Goal: Obtain resource: Download file/media

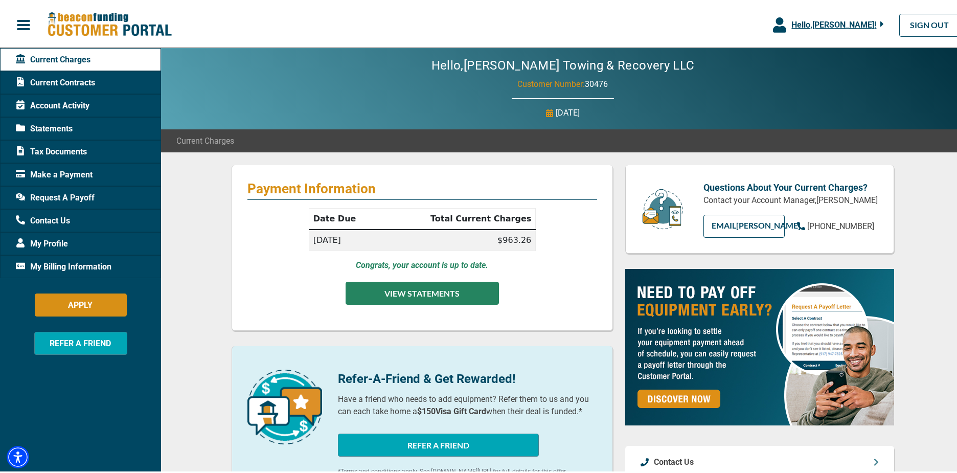
drag, startPoint x: 424, startPoint y: 291, endPoint x: 414, endPoint y: 302, distance: 14.8
click at [424, 291] on button "VIEW STATEMENTS" at bounding box center [422, 291] width 153 height 23
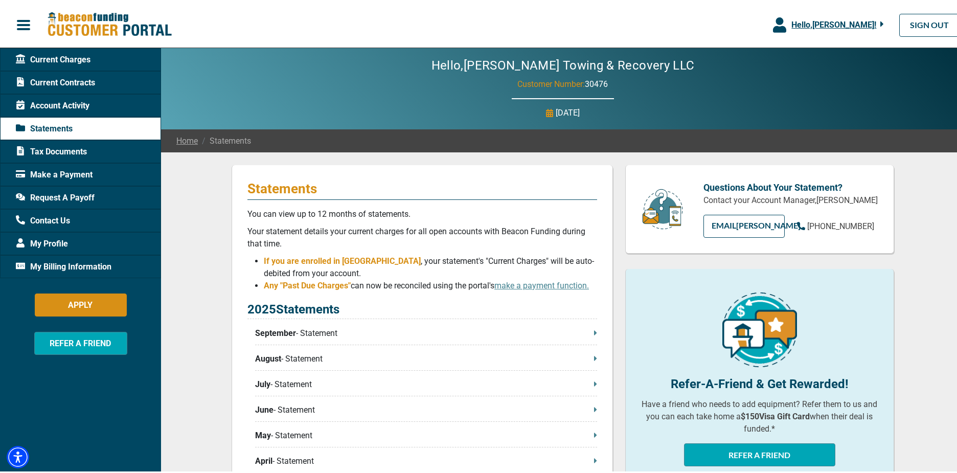
click at [42, 80] on span "Current Contracts" at bounding box center [55, 81] width 79 height 12
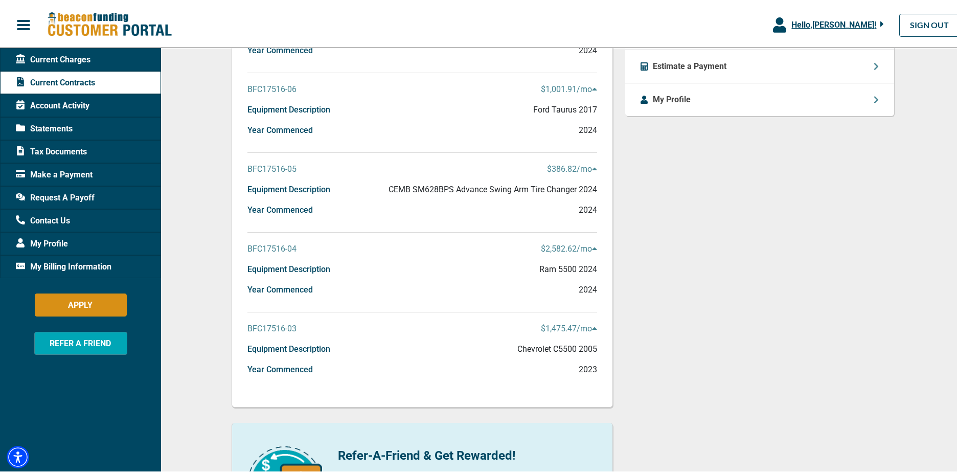
scroll to position [460, 0]
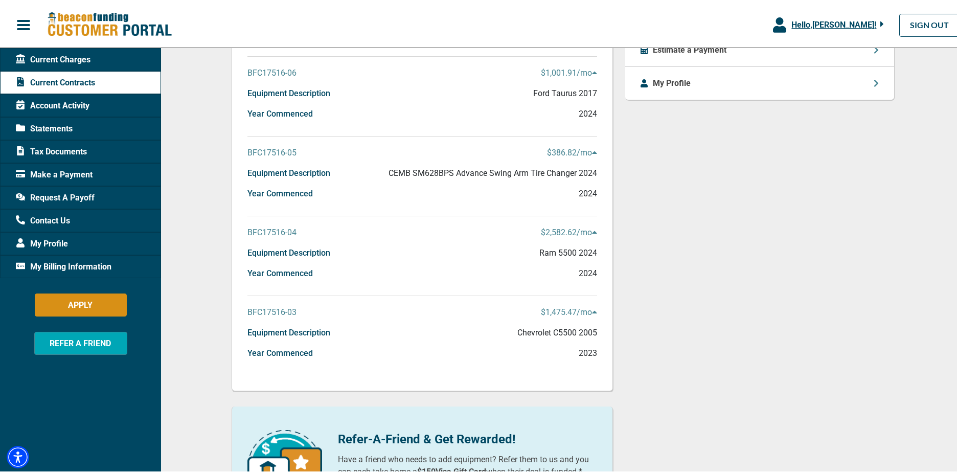
click at [267, 228] on p "BFC17516-04" at bounding box center [271, 230] width 49 height 12
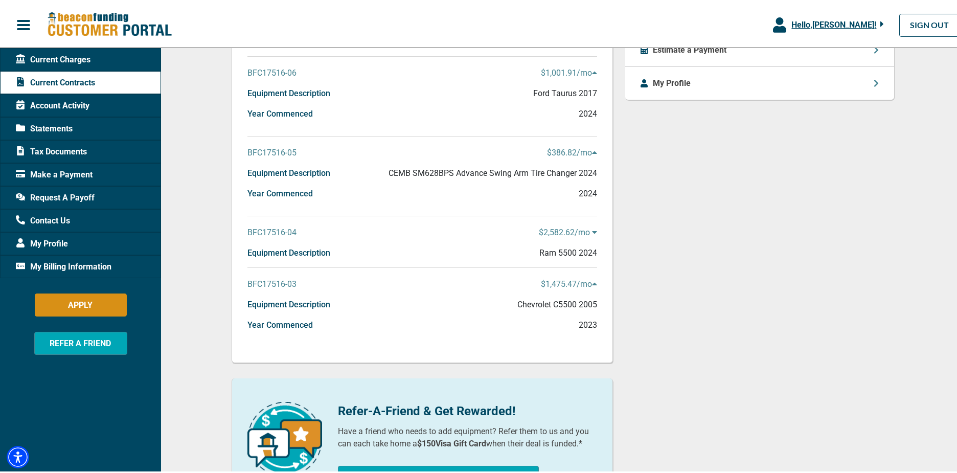
click at [266, 252] on p "Equipment Description" at bounding box center [288, 251] width 83 height 12
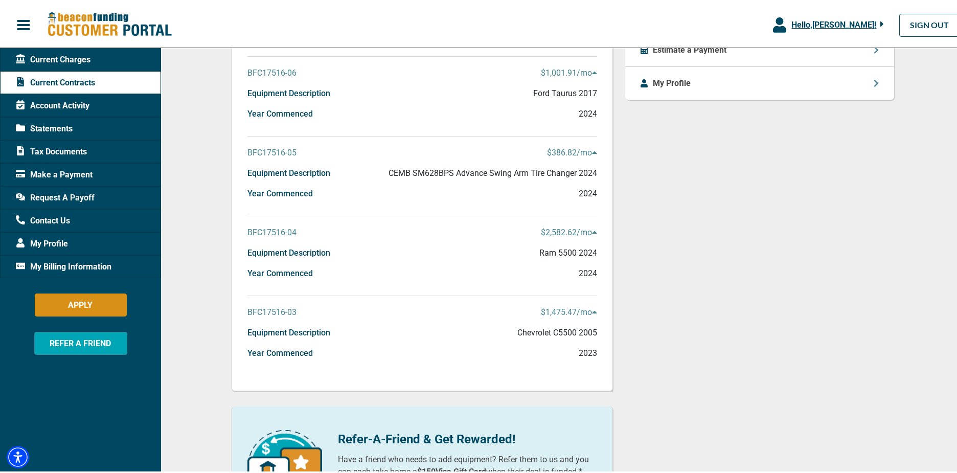
click at [554, 230] on p "$2,582.62 /mo" at bounding box center [569, 230] width 56 height 12
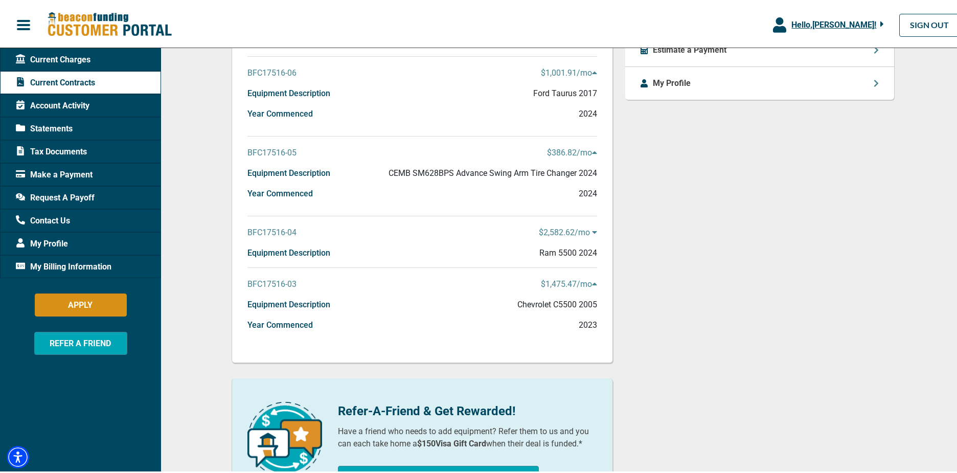
click at [267, 231] on p "BFC17516-04" at bounding box center [271, 230] width 49 height 12
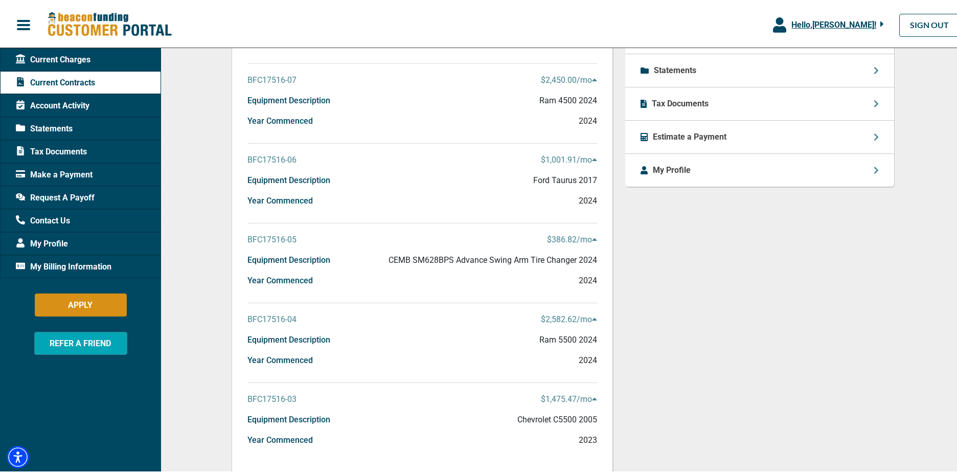
scroll to position [358, 0]
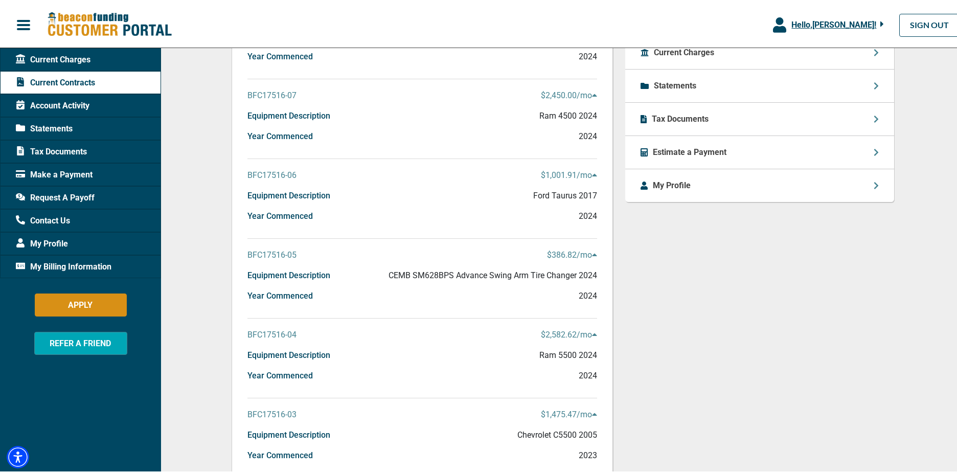
click at [66, 146] on span "Tax Documents" at bounding box center [51, 150] width 71 height 12
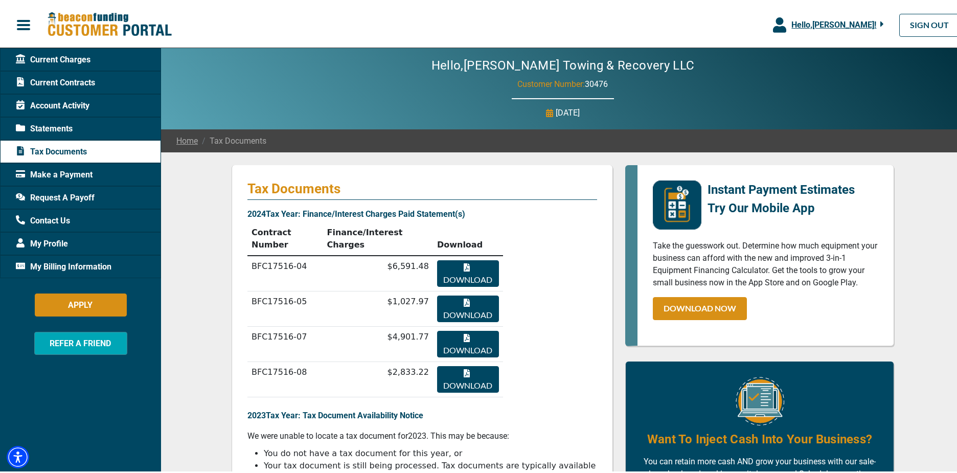
click at [466, 258] on button "Download" at bounding box center [468, 271] width 62 height 27
click at [44, 124] on span "Statements" at bounding box center [44, 127] width 57 height 12
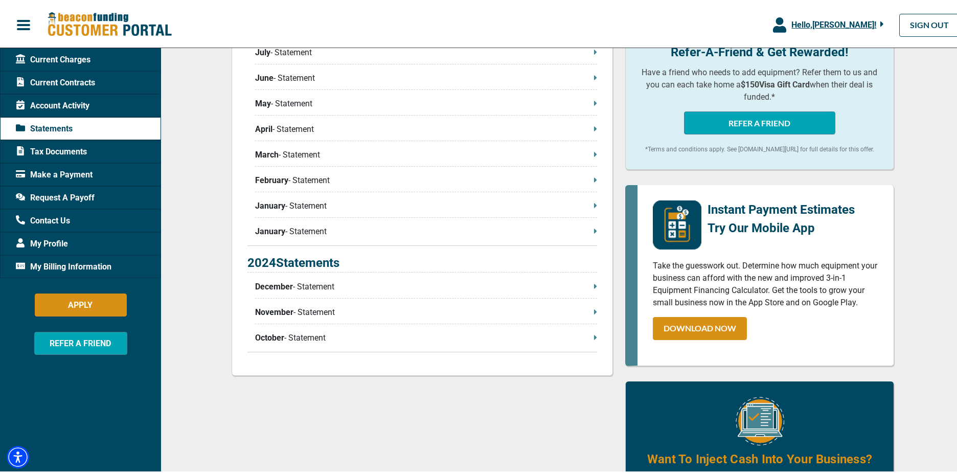
scroll to position [358, 0]
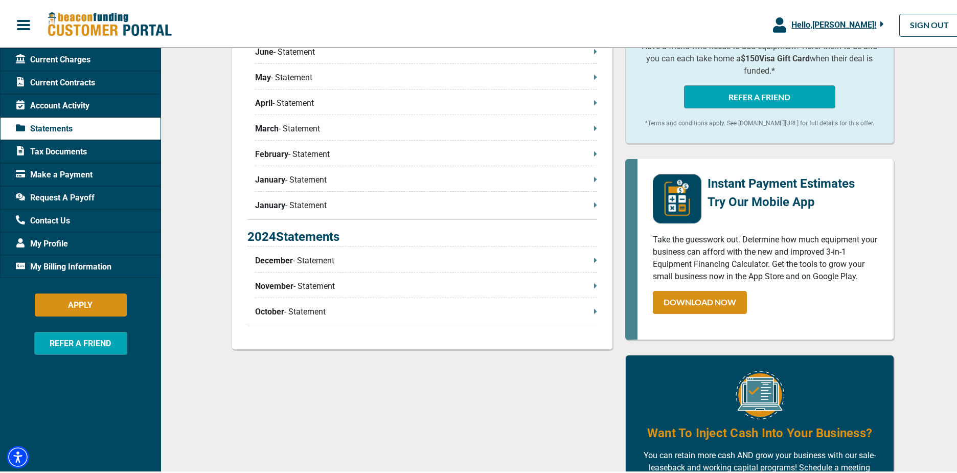
click at [308, 257] on p "December - Statement" at bounding box center [426, 259] width 342 height 12
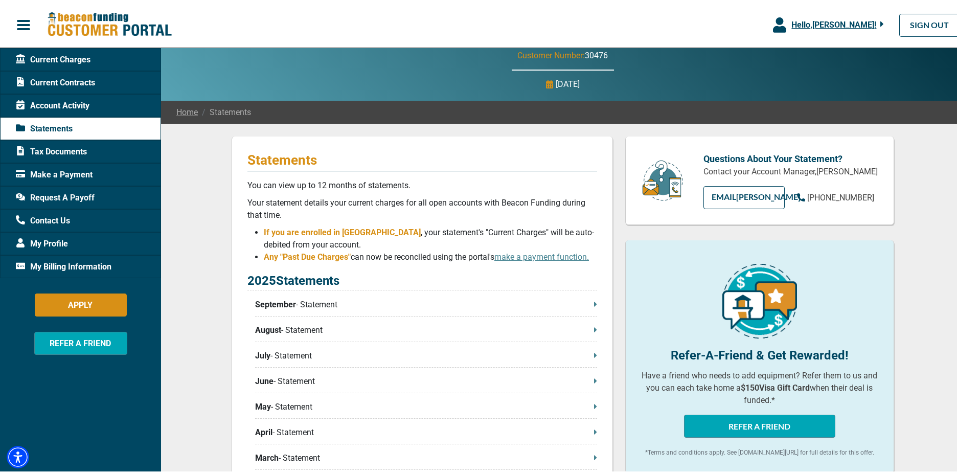
scroll to position [0, 0]
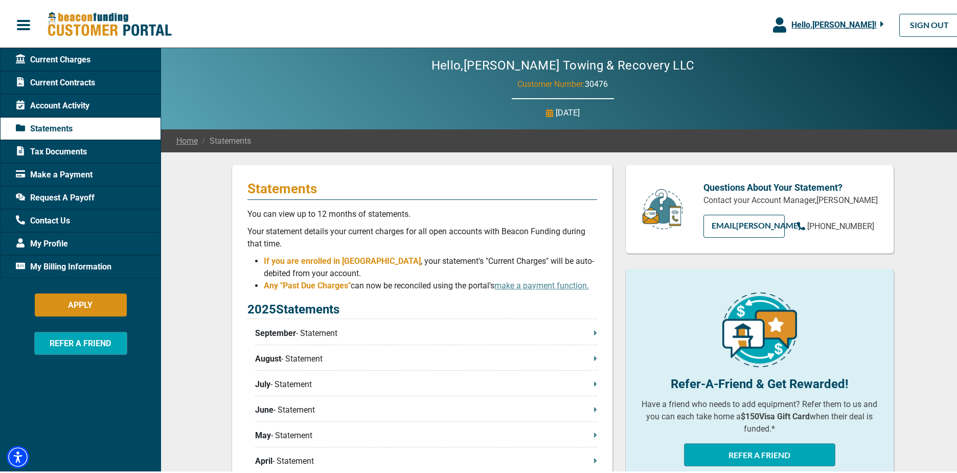
drag, startPoint x: 39, startPoint y: 150, endPoint x: 48, endPoint y: 149, distance: 8.2
click at [39, 150] on span "Tax Documents" at bounding box center [51, 150] width 71 height 12
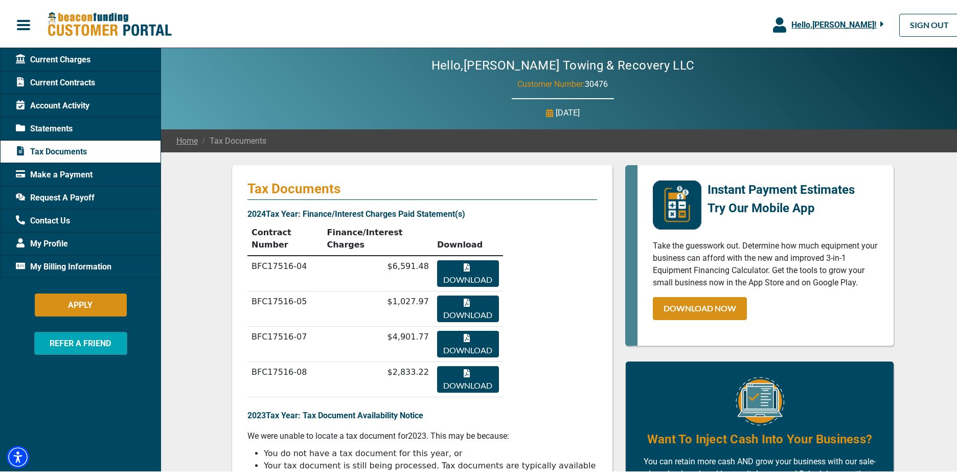
click at [467, 294] on button "Download" at bounding box center [468, 307] width 62 height 27
click at [462, 329] on button "Download" at bounding box center [468, 342] width 62 height 27
drag, startPoint x: 303, startPoint y: 300, endPoint x: 243, endPoint y: 302, distance: 59.9
click at [247, 325] on td "BFC17516-07" at bounding box center [284, 342] width 75 height 35
drag, startPoint x: 297, startPoint y: 324, endPoint x: 243, endPoint y: 325, distance: 53.2
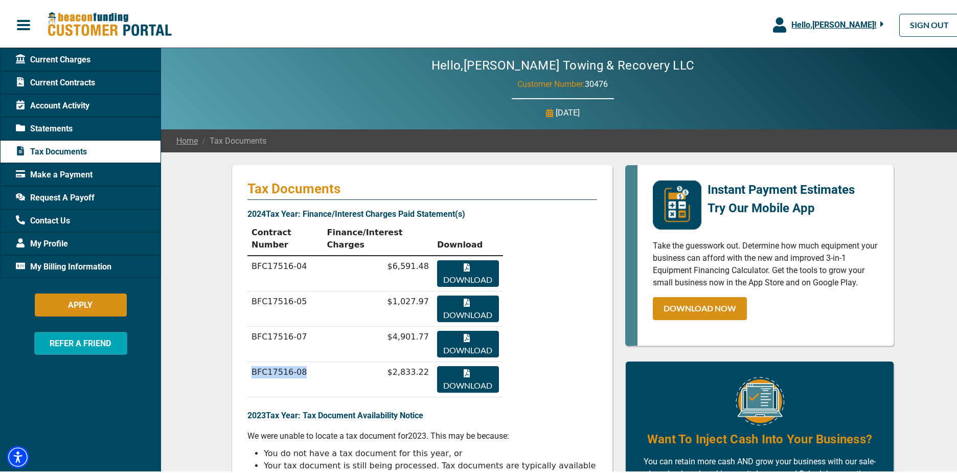
click at [247, 360] on td "BFC17516-08" at bounding box center [284, 377] width 75 height 35
copy td "BFC17516-08"
click at [464, 364] on button "Download" at bounding box center [468, 377] width 62 height 27
click at [58, 81] on span "Current Contracts" at bounding box center [55, 81] width 79 height 12
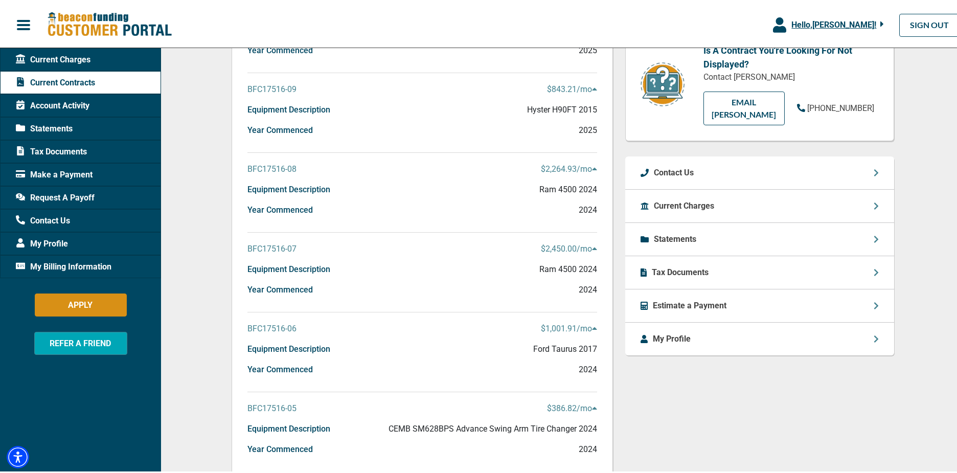
scroll to position [256, 0]
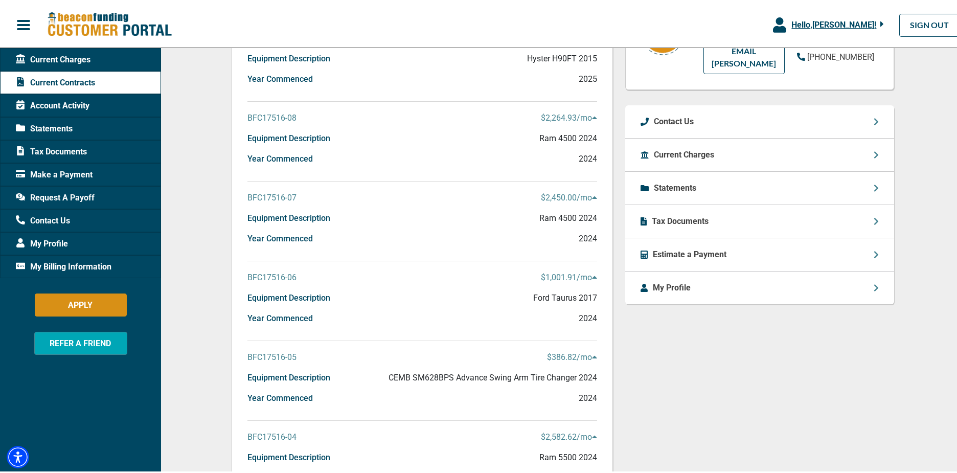
click at [260, 274] on p "BFC17516-06" at bounding box center [271, 275] width 49 height 12
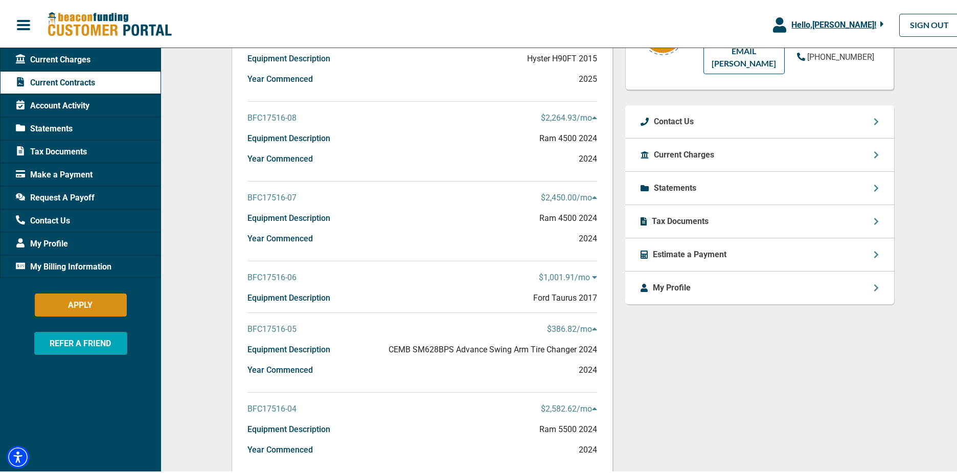
click at [260, 274] on p "BFC17516-06" at bounding box center [271, 275] width 49 height 12
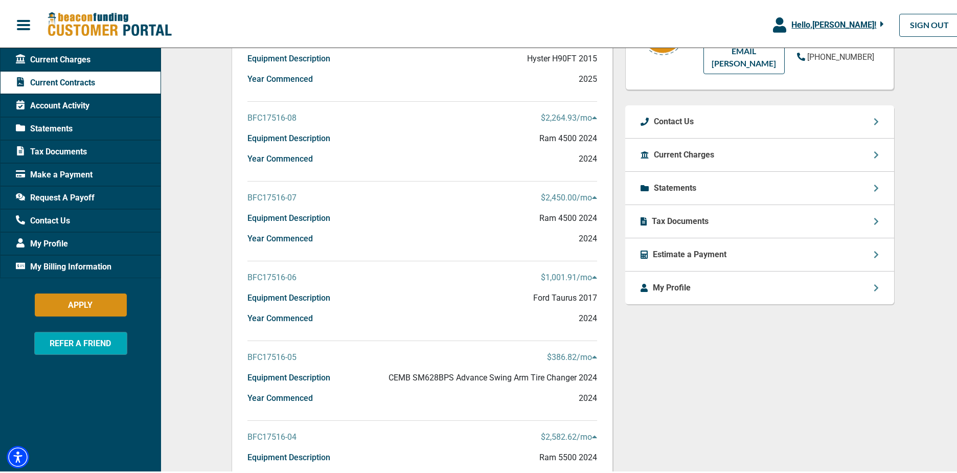
click at [670, 213] on p "Tax Documents" at bounding box center [680, 219] width 57 height 12
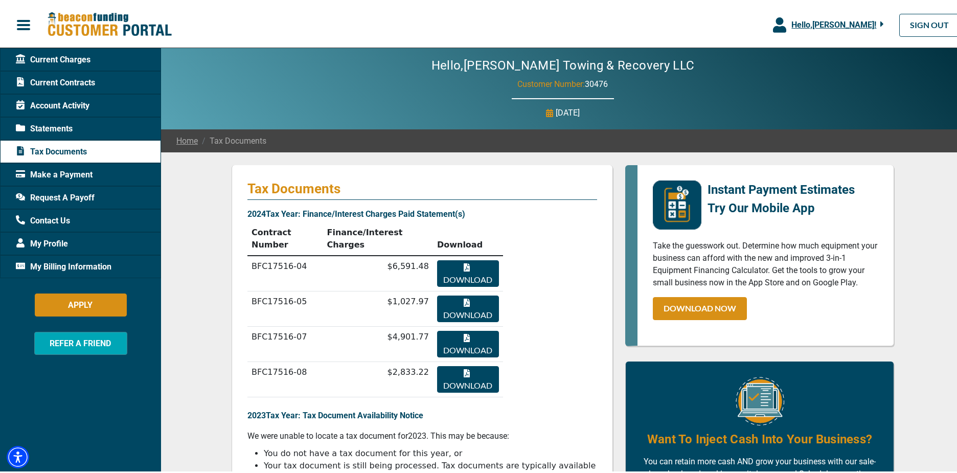
click at [41, 79] on span "Current Contracts" at bounding box center [55, 81] width 79 height 12
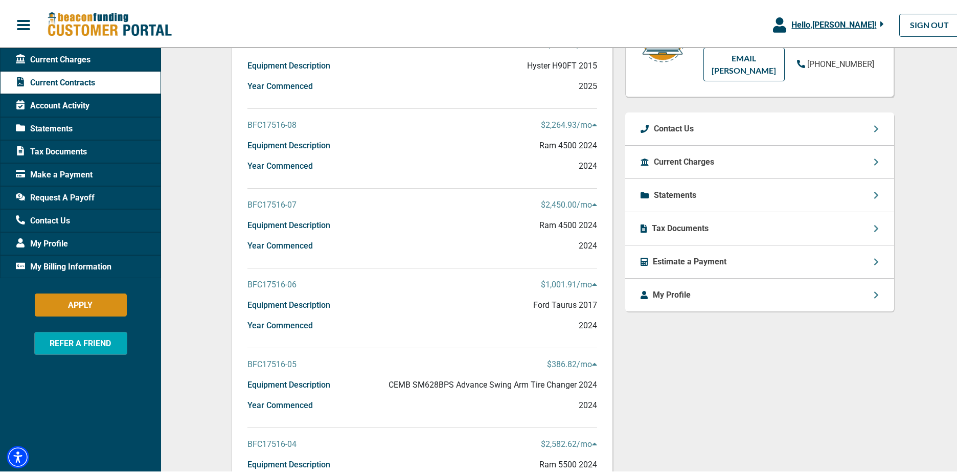
scroll to position [256, 0]
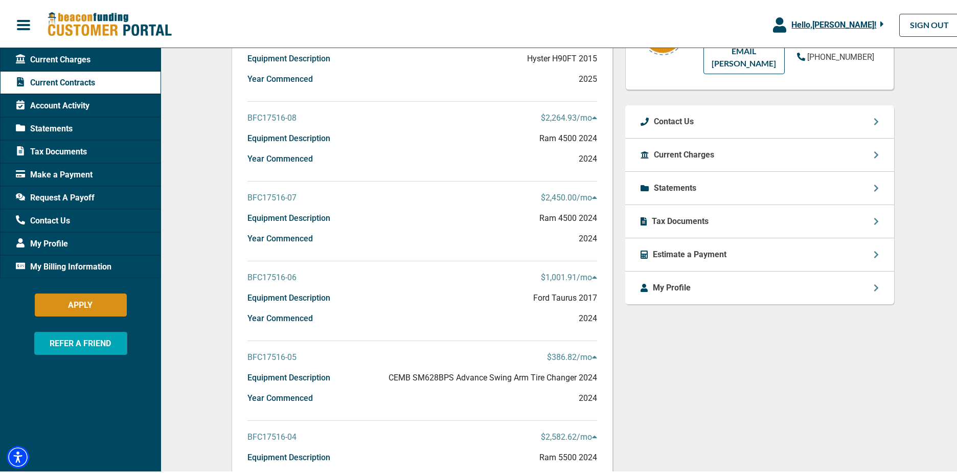
drag, startPoint x: 61, startPoint y: 147, endPoint x: 152, endPoint y: 264, distance: 148.3
click at [61, 147] on span "Tax Documents" at bounding box center [51, 150] width 71 height 12
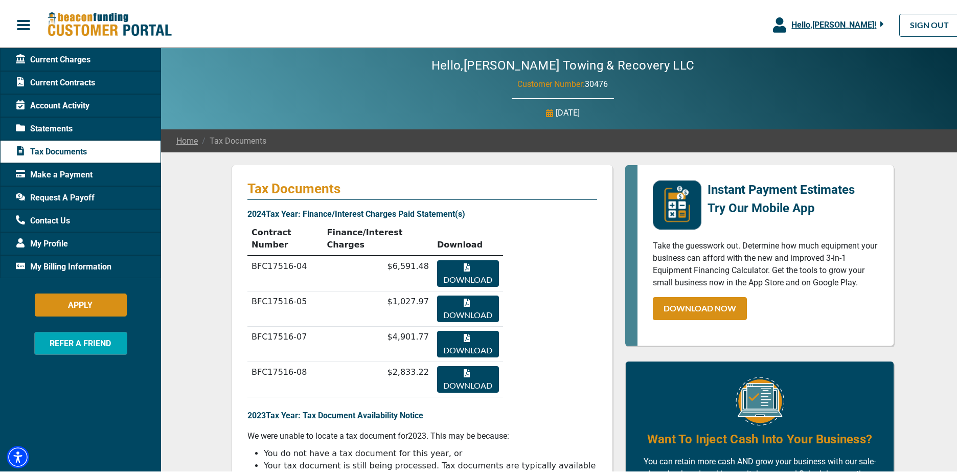
click at [42, 218] on span "Contact Us" at bounding box center [43, 219] width 54 height 12
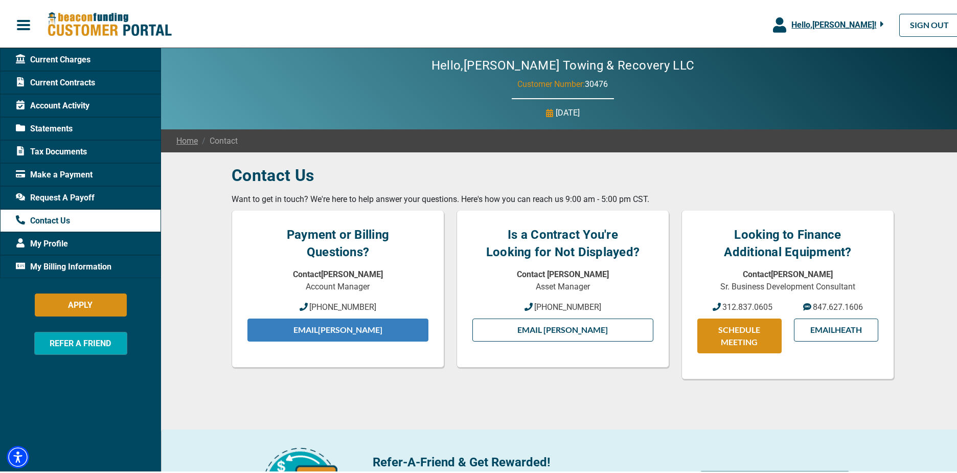
click at [307, 331] on link "Email [PERSON_NAME]" at bounding box center [337, 328] width 181 height 23
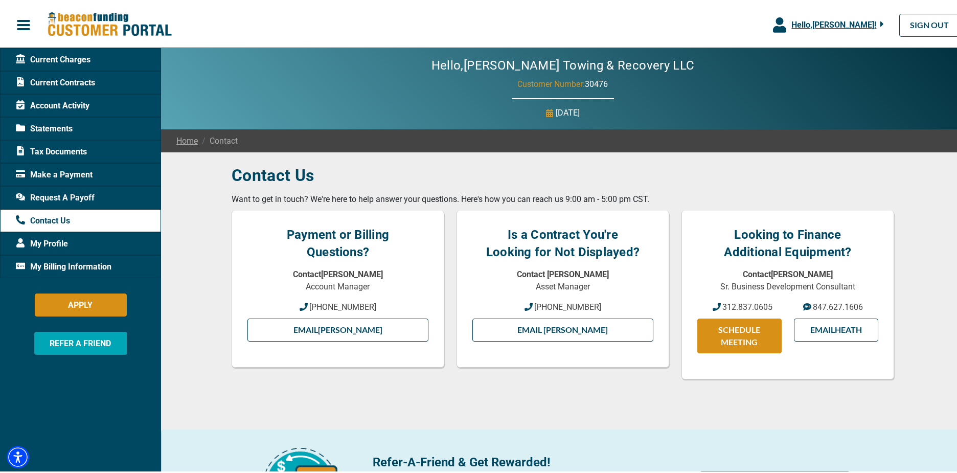
drag, startPoint x: 51, startPoint y: 124, endPoint x: 70, endPoint y: 148, distance: 30.2
click at [51, 124] on span "Statements" at bounding box center [44, 127] width 57 height 12
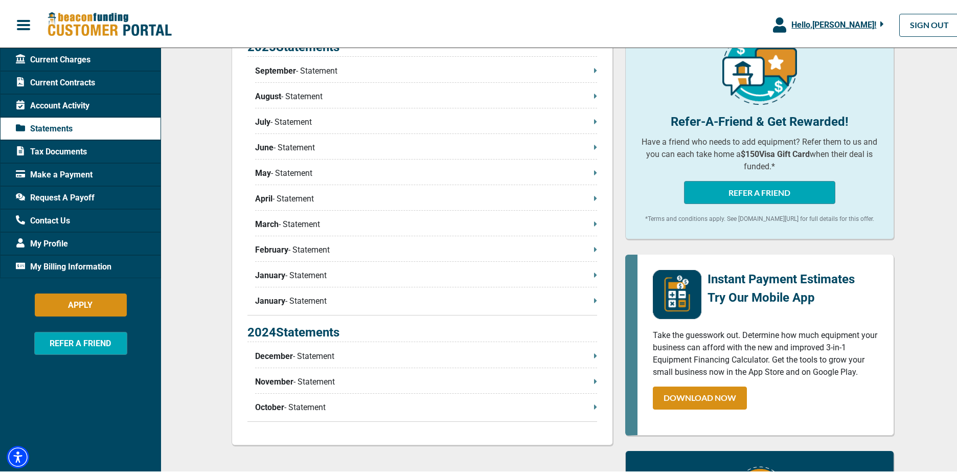
scroll to position [307, 0]
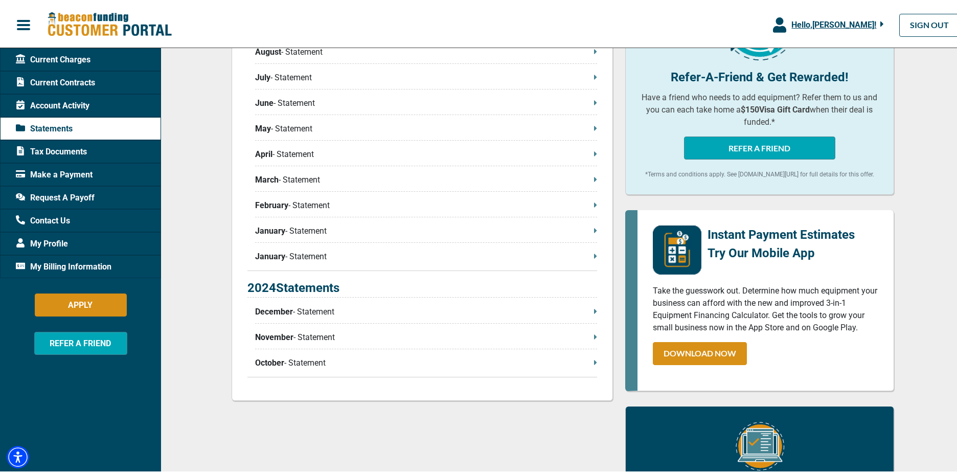
drag, startPoint x: 64, startPoint y: 147, endPoint x: 74, endPoint y: 153, distance: 11.5
click at [64, 146] on span "Tax Documents" at bounding box center [51, 150] width 71 height 12
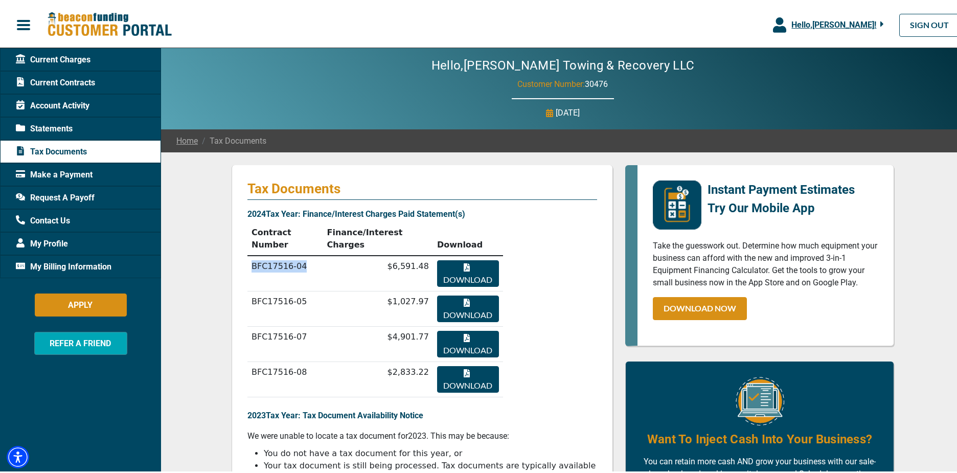
drag, startPoint x: 299, startPoint y: 254, endPoint x: 246, endPoint y: 253, distance: 52.7
click at [247, 254] on td "BFC17516-04" at bounding box center [284, 272] width 75 height 36
copy td "BFC17516-04"
